Goal: Check status: Check status

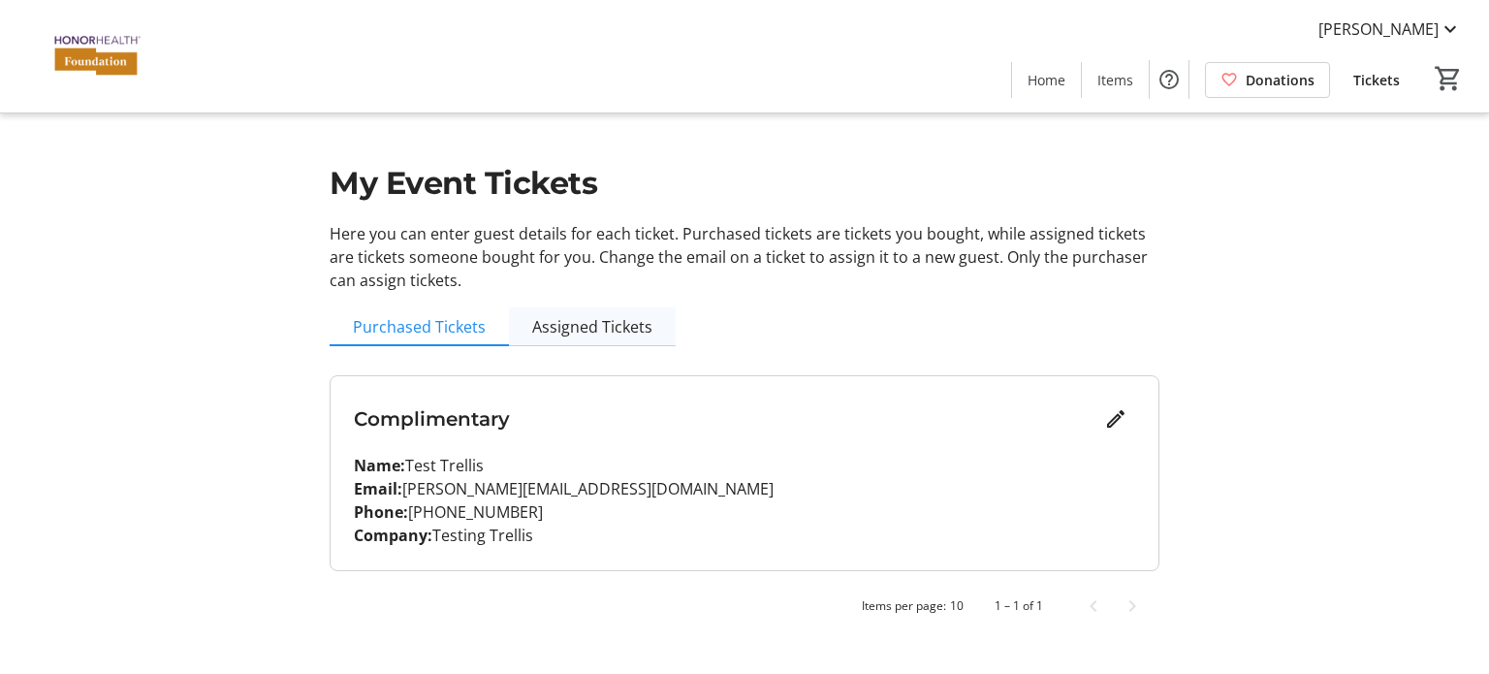
click at [643, 330] on span "Assigned Tickets" at bounding box center [592, 327] width 120 height 16
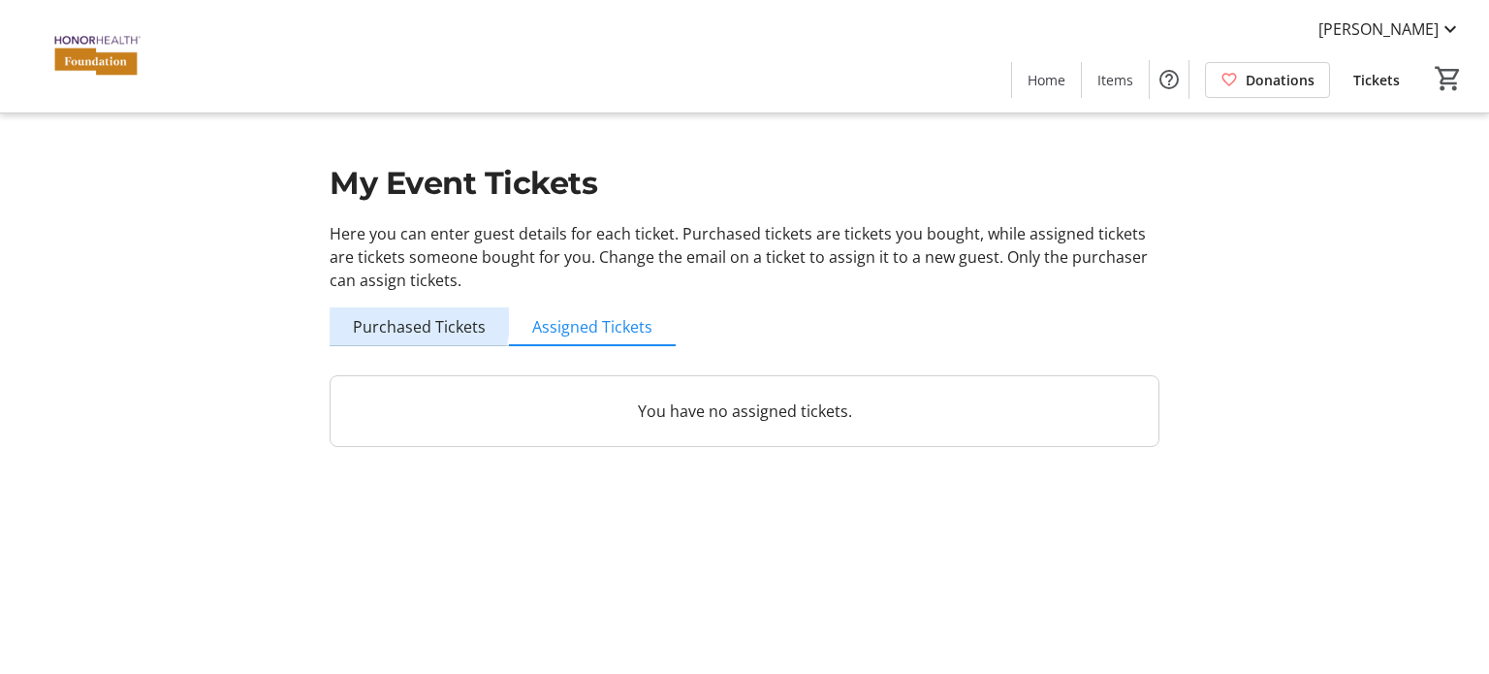
click at [385, 308] on span "Purchased Tickets" at bounding box center [419, 326] width 133 height 39
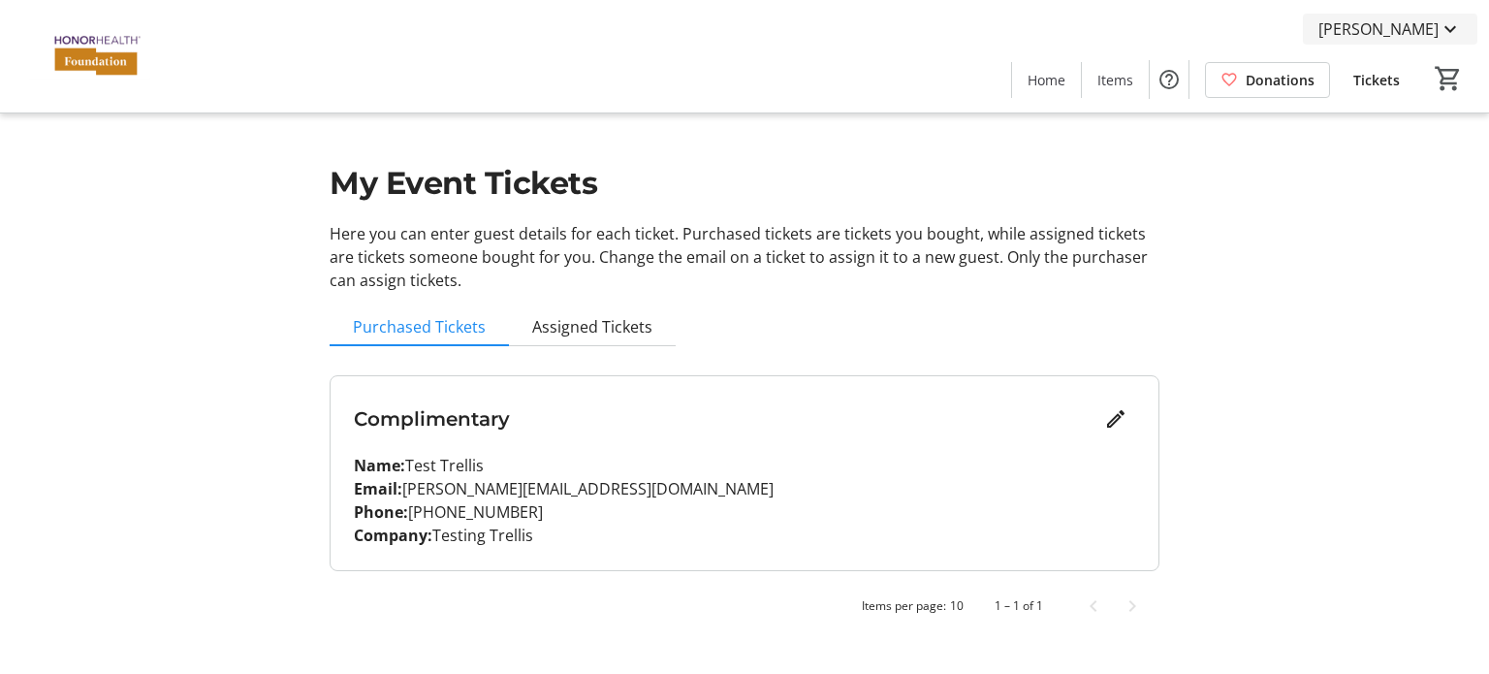
click at [1396, 34] on span "[PERSON_NAME]" at bounding box center [1379, 28] width 120 height 23
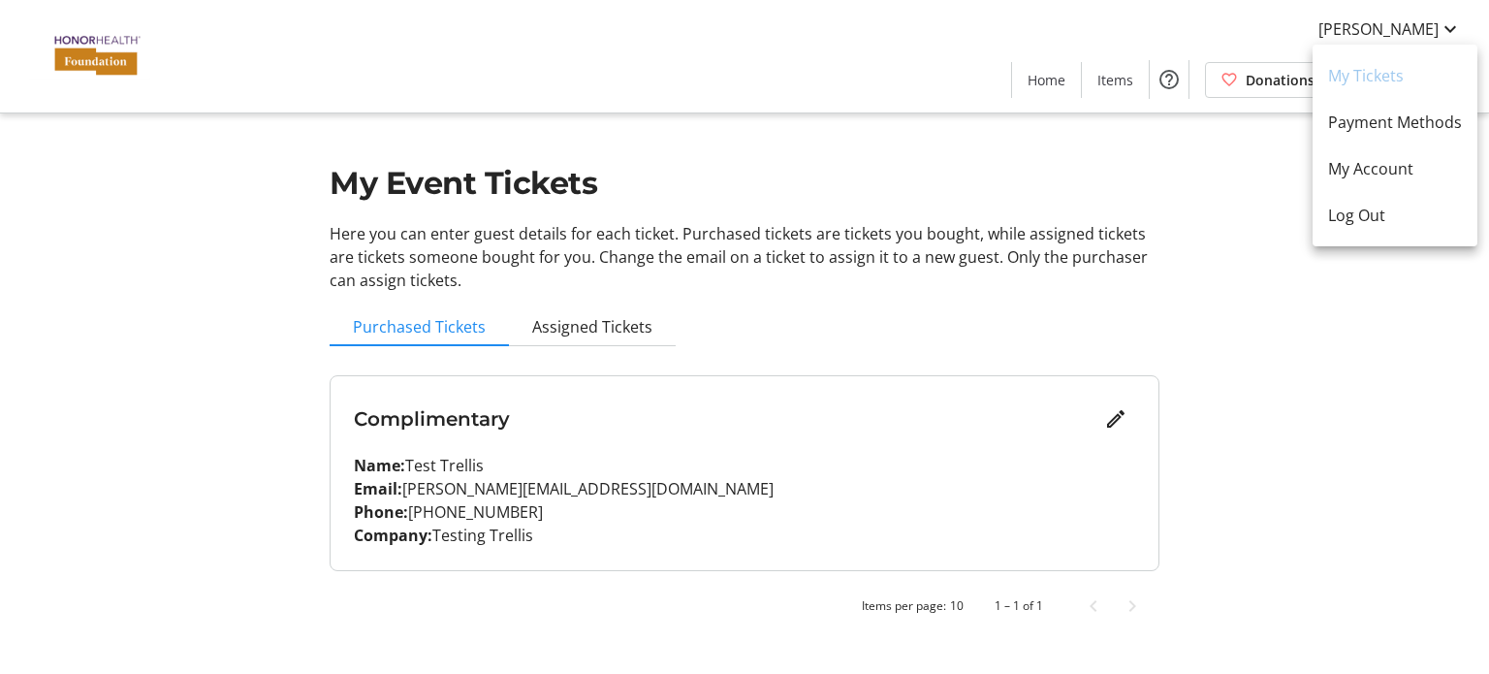
click at [563, 314] on div at bounding box center [744, 337] width 1489 height 674
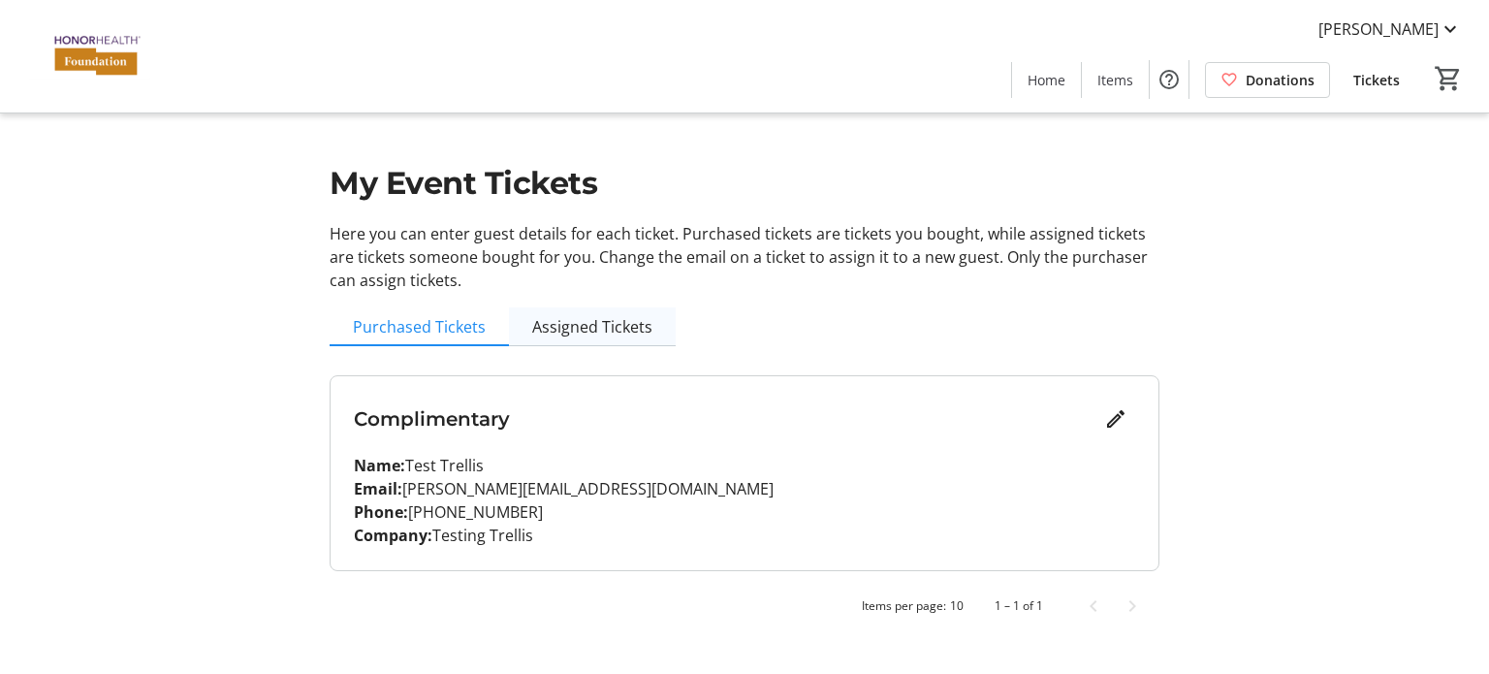
click at [584, 334] on span "Assigned Tickets" at bounding box center [592, 327] width 120 height 16
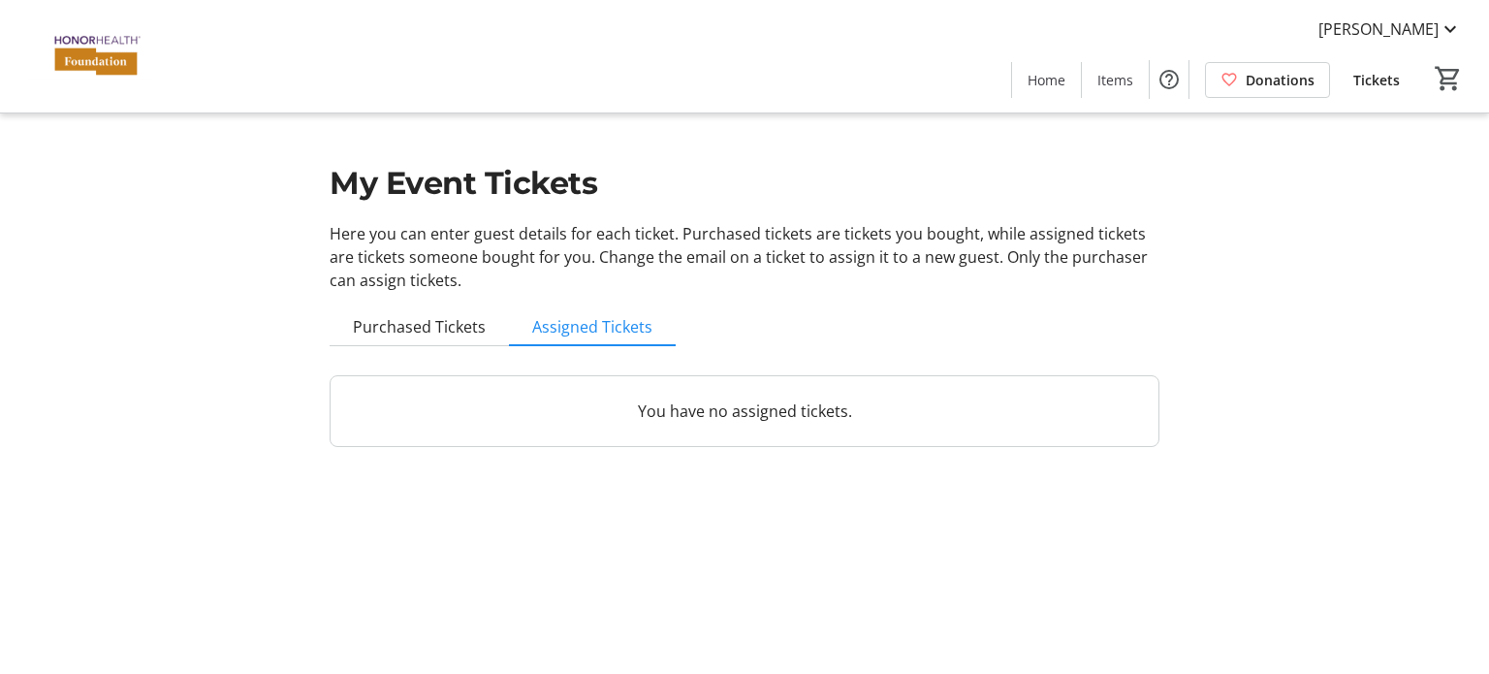
click at [694, 408] on p "You have no assigned tickets." at bounding box center [745, 410] width 782 height 23
click at [391, 321] on span "Purchased Tickets" at bounding box center [419, 327] width 133 height 16
